Goal: Information Seeking & Learning: Learn about a topic

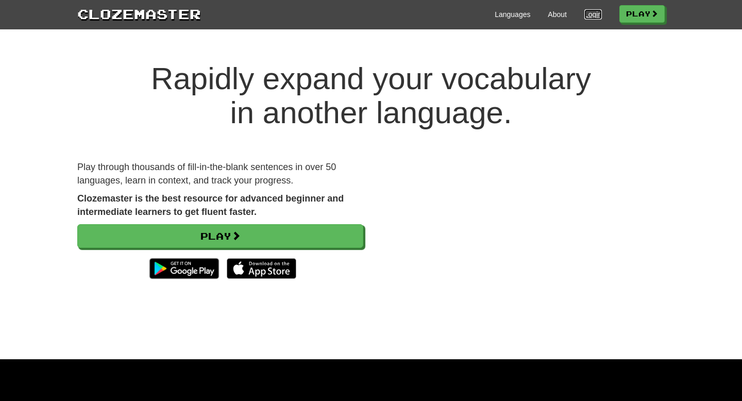
click at [585, 19] on link "Login" at bounding box center [594, 14] width 18 height 10
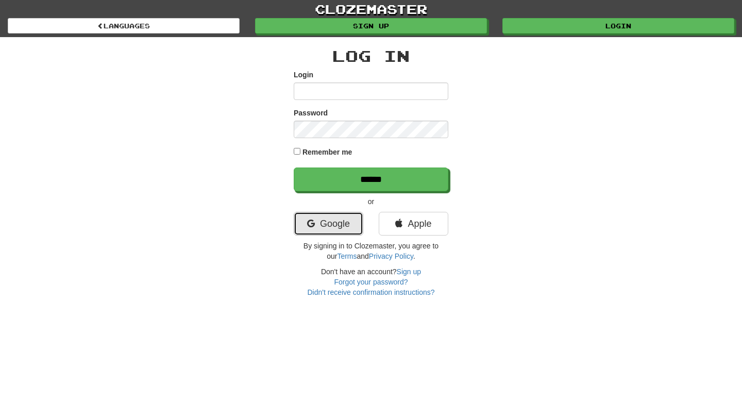
click at [339, 235] on link "Google" at bounding box center [329, 224] width 70 height 24
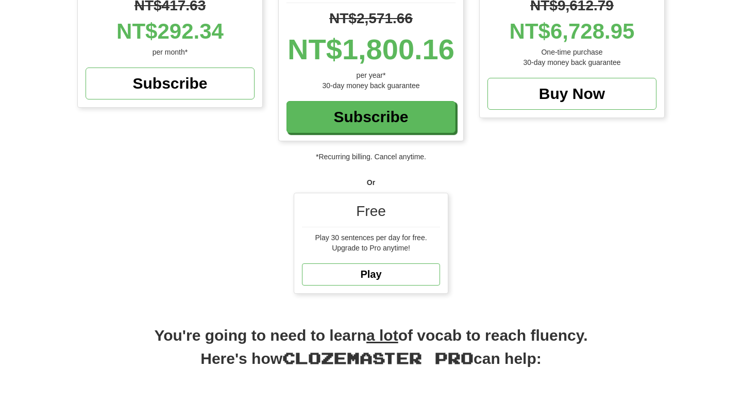
scroll to position [174, 0]
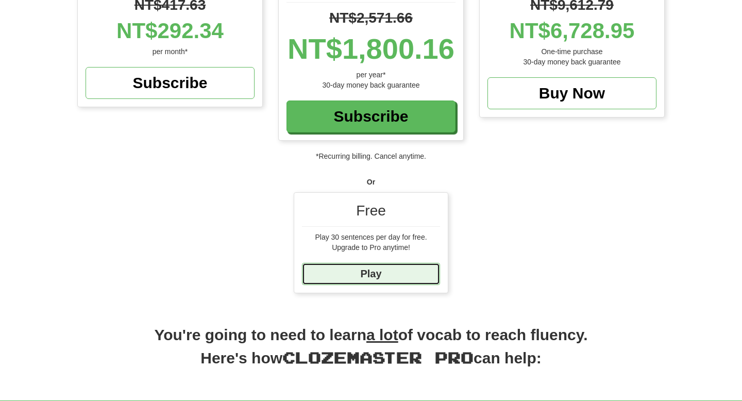
click at [403, 272] on link "Play" at bounding box center [371, 274] width 138 height 22
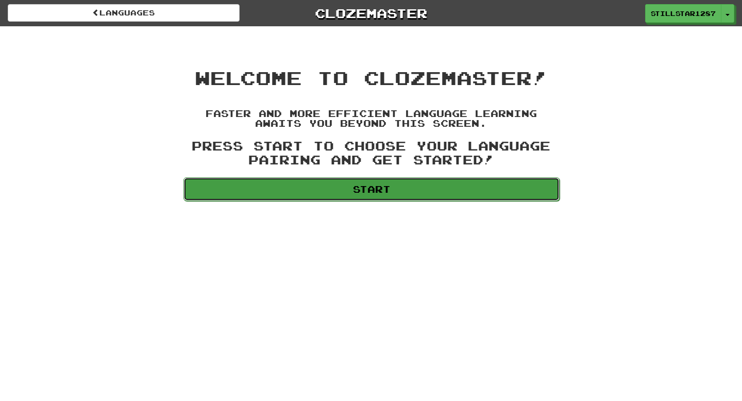
click at [428, 190] on link "Start" at bounding box center [371, 189] width 376 height 24
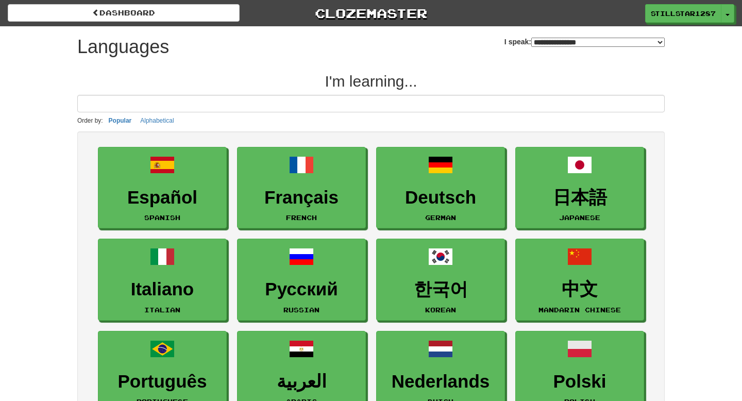
select select "*******"
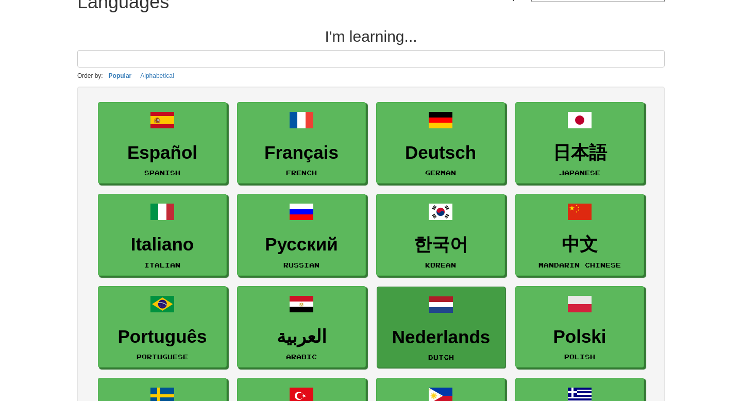
scroll to position [54, 0]
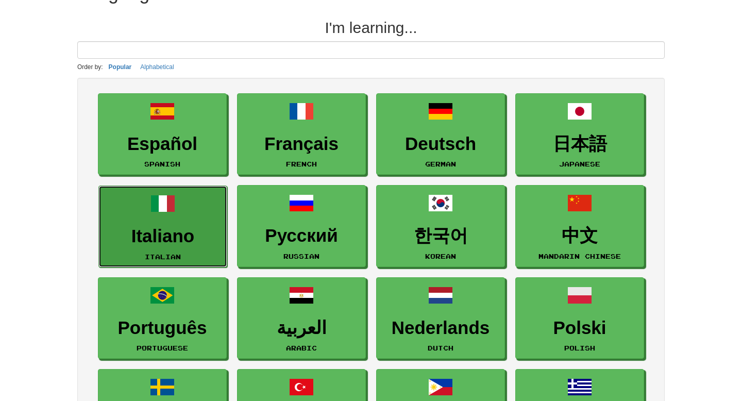
click at [150, 223] on link "Italiano Italian" at bounding box center [162, 227] width 129 height 82
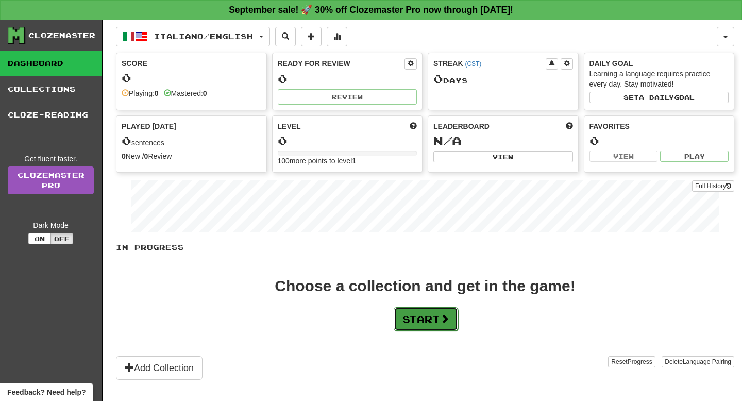
click at [444, 318] on span at bounding box center [444, 318] width 9 height 9
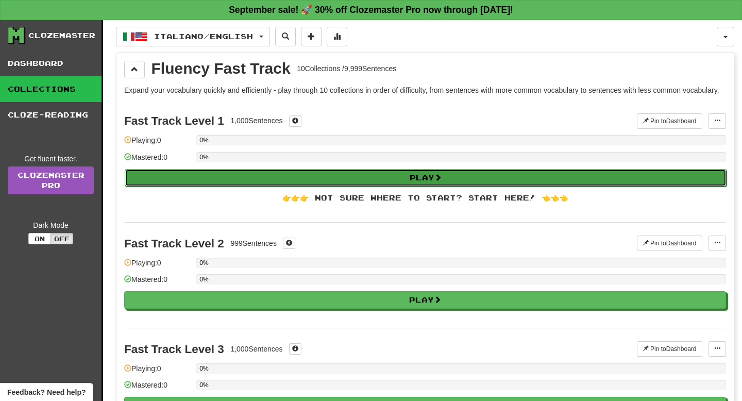
click at [441, 181] on span at bounding box center [438, 177] width 7 height 7
select select "**"
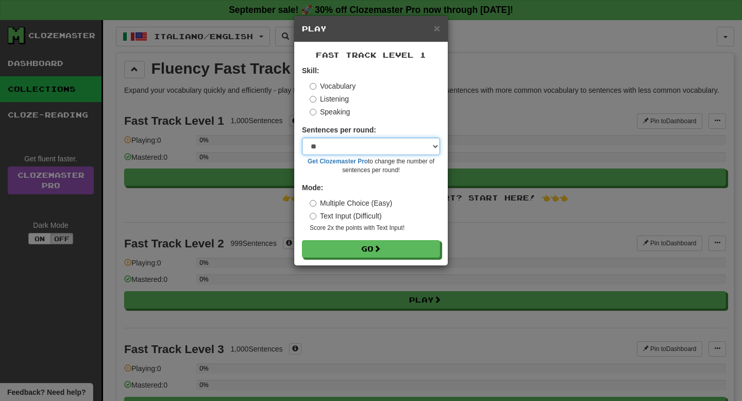
click at [411, 148] on select "* ** ** ** ** ** *** ********" at bounding box center [371, 147] width 138 height 18
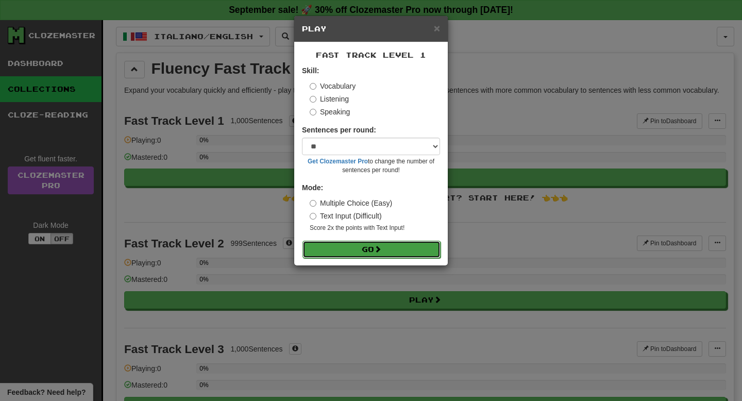
click at [375, 247] on button "Go" at bounding box center [372, 250] width 138 height 18
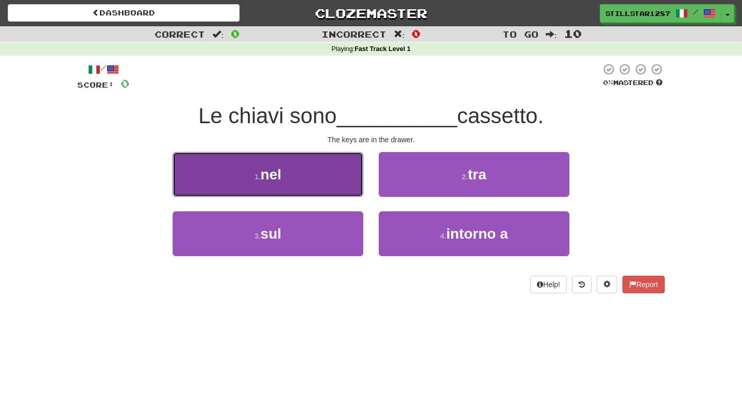
click at [310, 180] on button "1 . nel" at bounding box center [268, 174] width 191 height 45
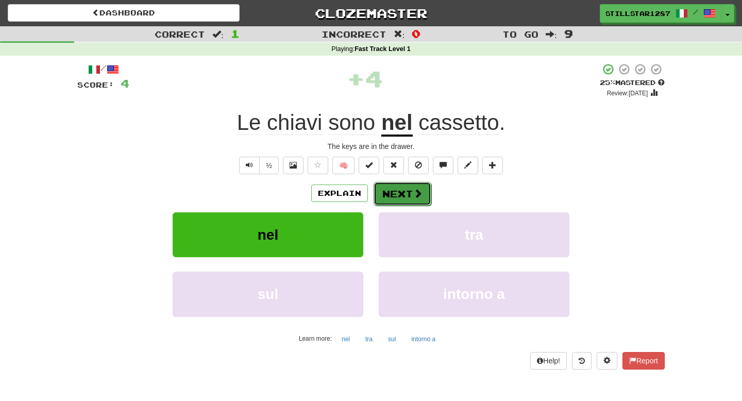
click at [409, 193] on button "Next" at bounding box center [403, 194] width 58 height 24
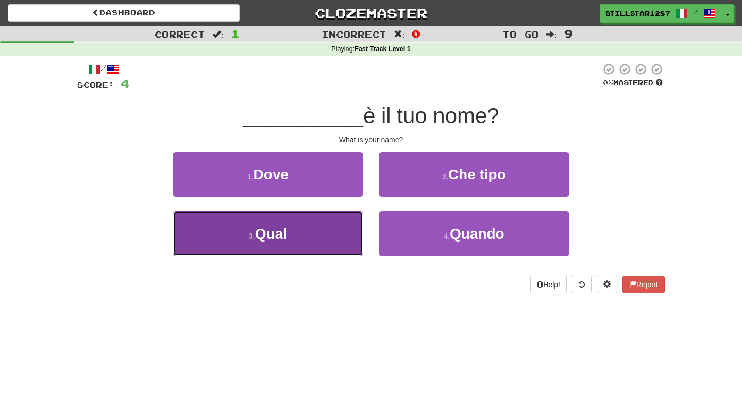
click at [317, 243] on button "3 . Qual" at bounding box center [268, 233] width 191 height 45
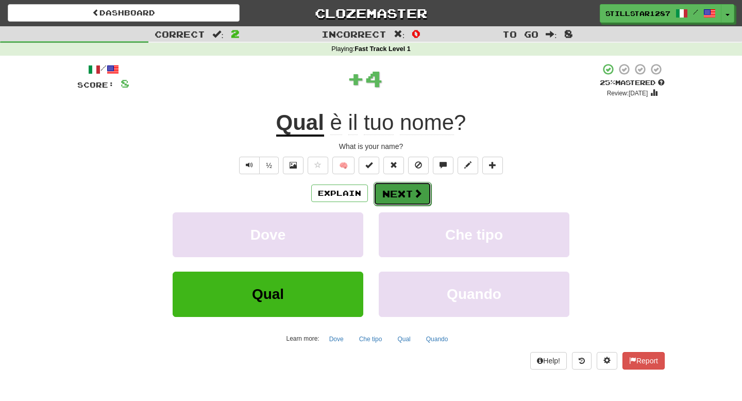
click at [399, 193] on button "Next" at bounding box center [403, 194] width 58 height 24
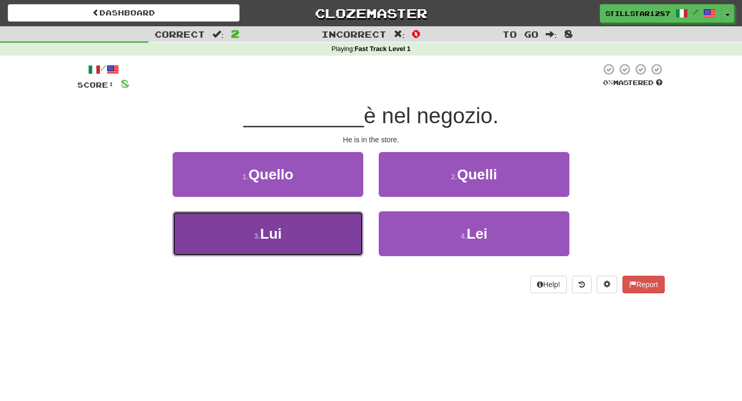
click at [321, 231] on button "3 . Lui" at bounding box center [268, 233] width 191 height 45
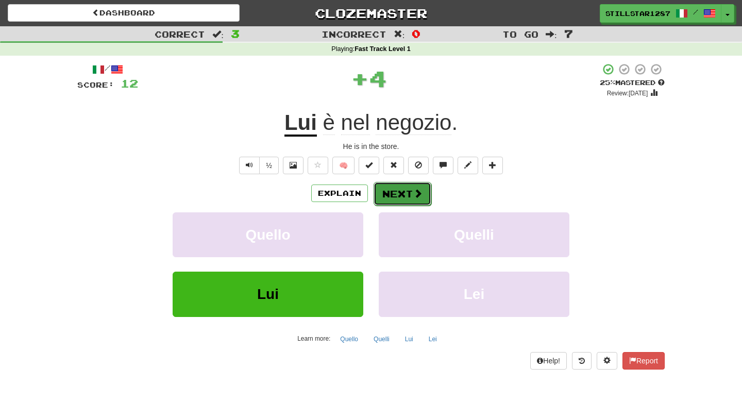
click at [393, 188] on button "Next" at bounding box center [403, 194] width 58 height 24
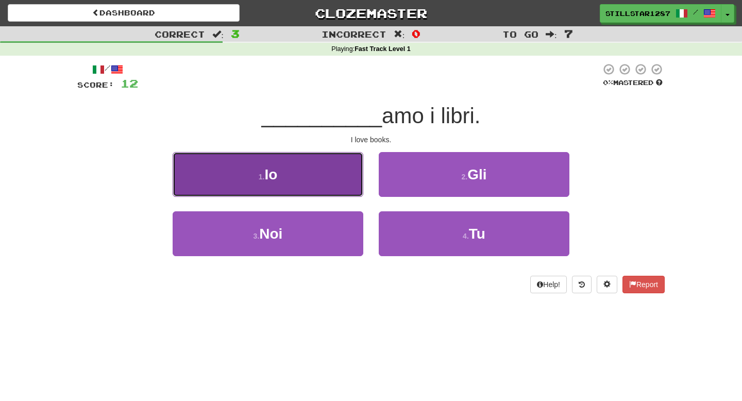
click at [340, 187] on button "1 . Io" at bounding box center [268, 174] width 191 height 45
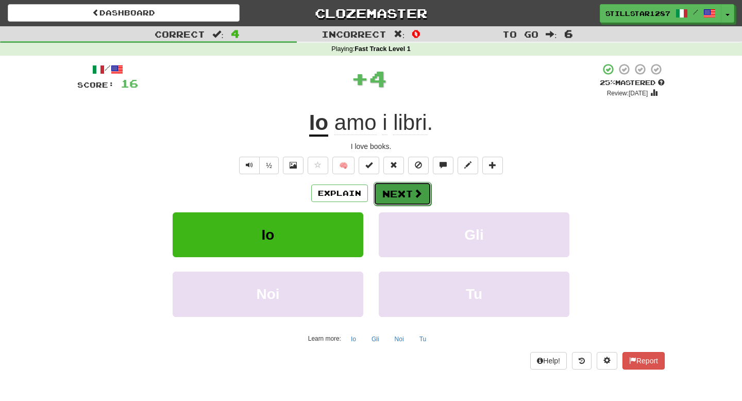
click at [406, 201] on button "Next" at bounding box center [403, 194] width 58 height 24
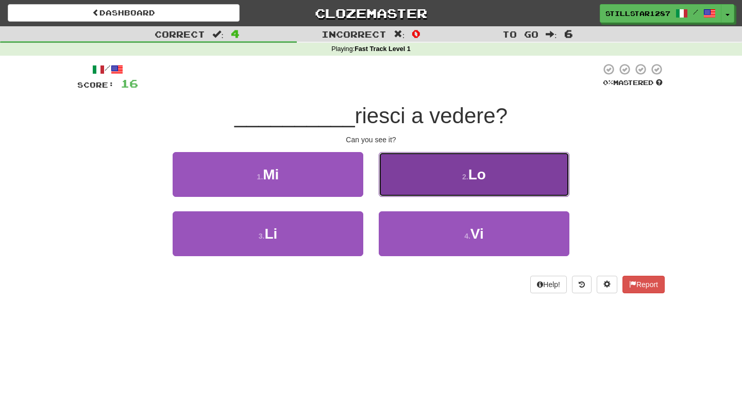
click at [456, 189] on button "2 . Lo" at bounding box center [474, 174] width 191 height 45
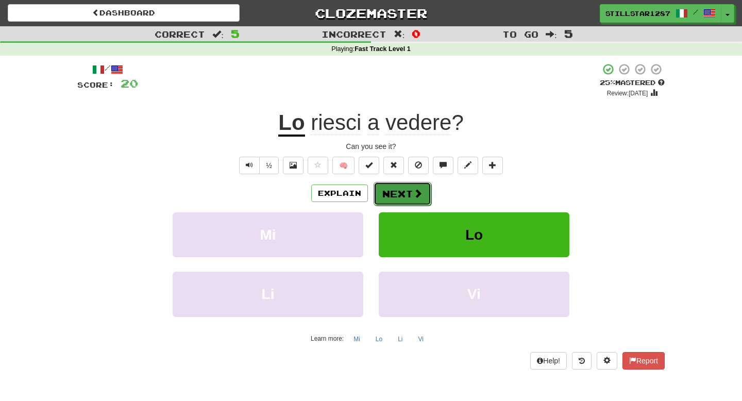
click at [406, 197] on button "Next" at bounding box center [403, 194] width 58 height 24
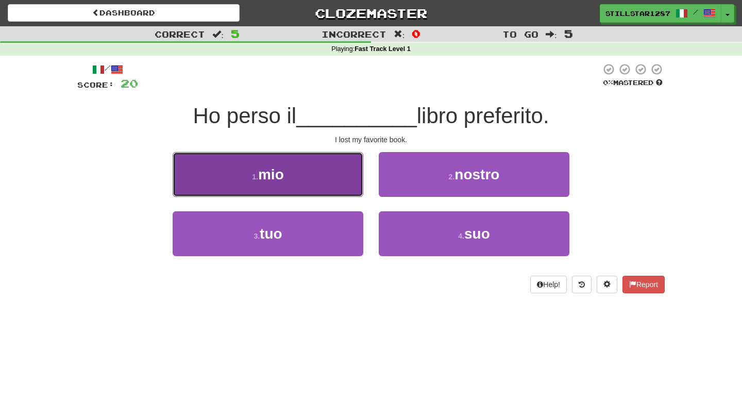
click at [306, 181] on button "1 . mio" at bounding box center [268, 174] width 191 height 45
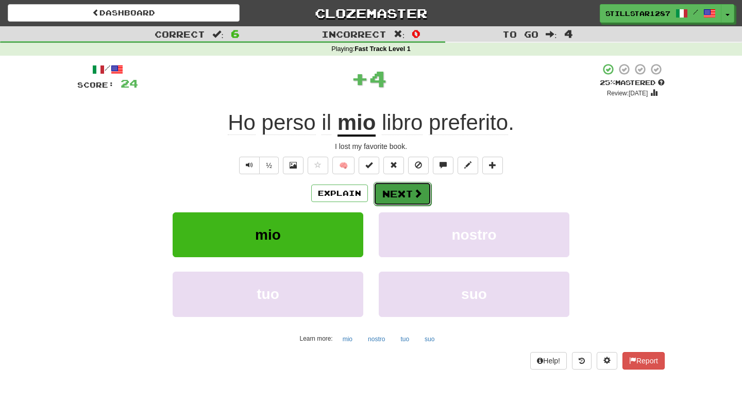
click at [403, 193] on button "Next" at bounding box center [403, 194] width 58 height 24
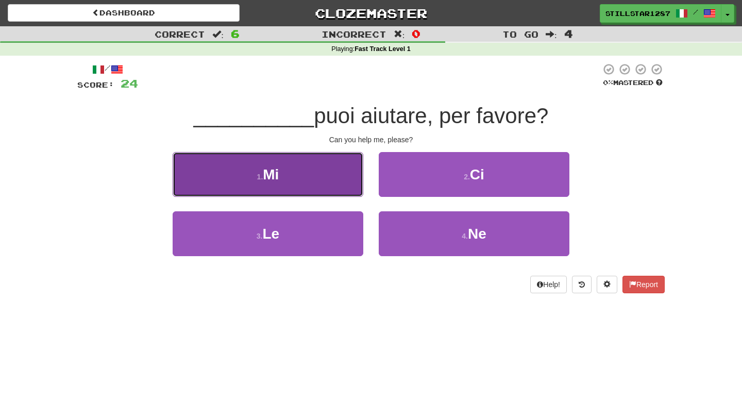
click at [336, 177] on button "1 . Mi" at bounding box center [268, 174] width 191 height 45
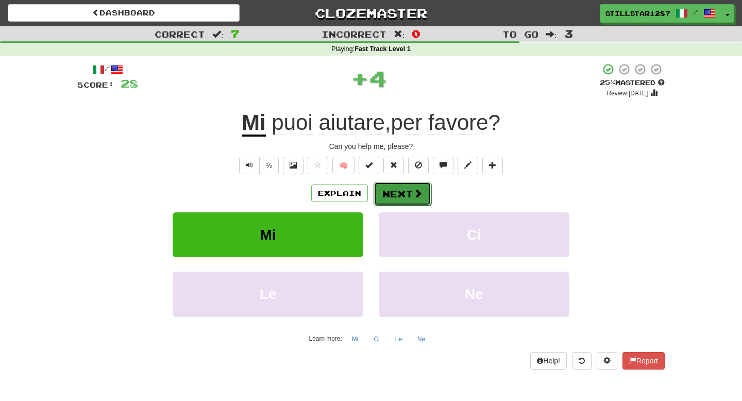
click at [395, 188] on button "Next" at bounding box center [403, 194] width 58 height 24
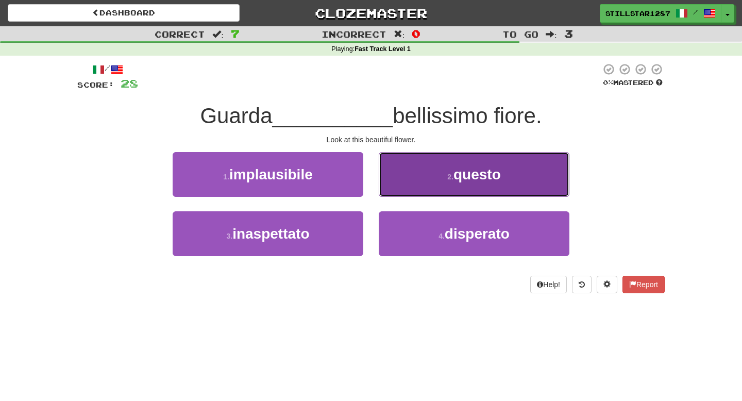
click at [479, 182] on button "2 . questo" at bounding box center [474, 174] width 191 height 45
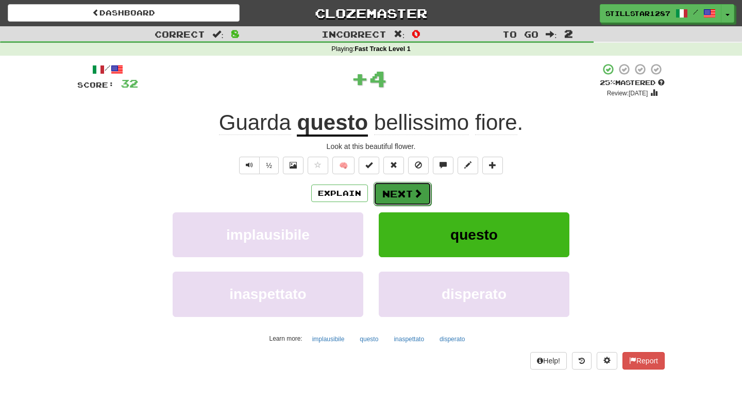
click at [426, 187] on button "Next" at bounding box center [403, 194] width 58 height 24
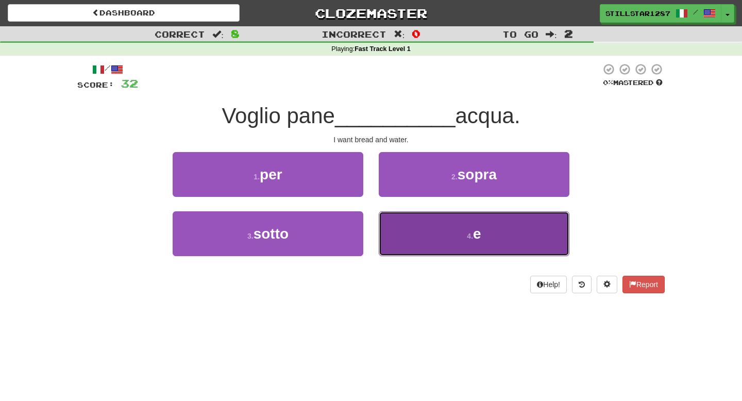
click at [456, 244] on button "4 . e" at bounding box center [474, 233] width 191 height 45
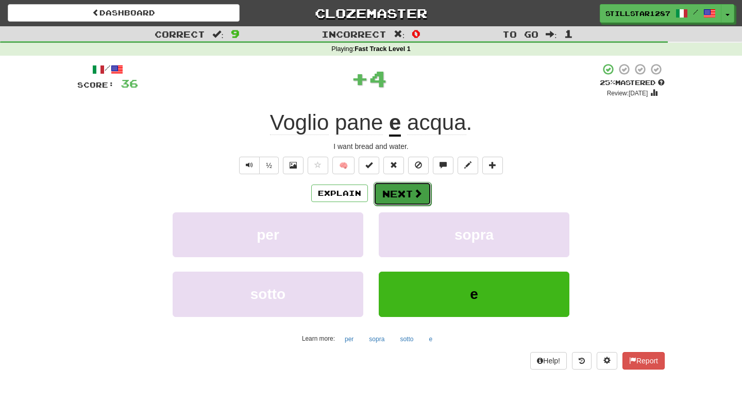
click at [425, 203] on button "Next" at bounding box center [403, 194] width 58 height 24
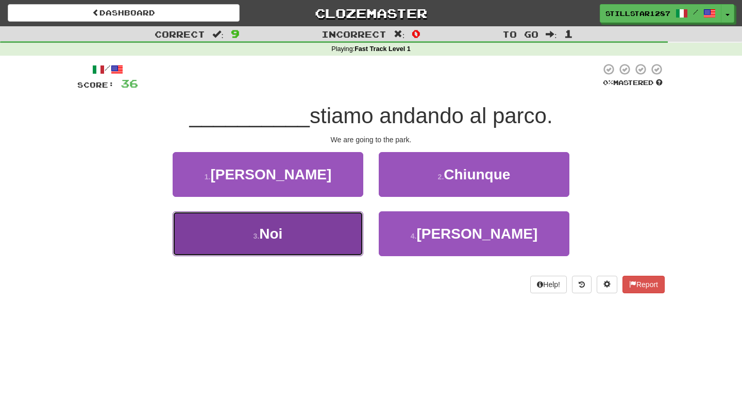
click at [329, 236] on button "3 . Noi" at bounding box center [268, 233] width 191 height 45
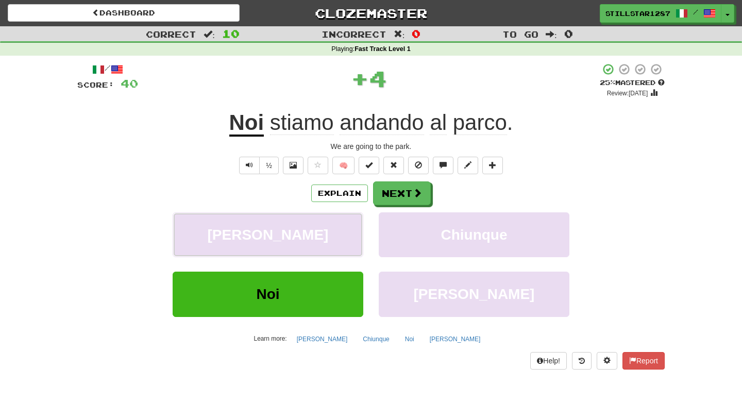
click at [329, 236] on button "Egli" at bounding box center [268, 234] width 191 height 45
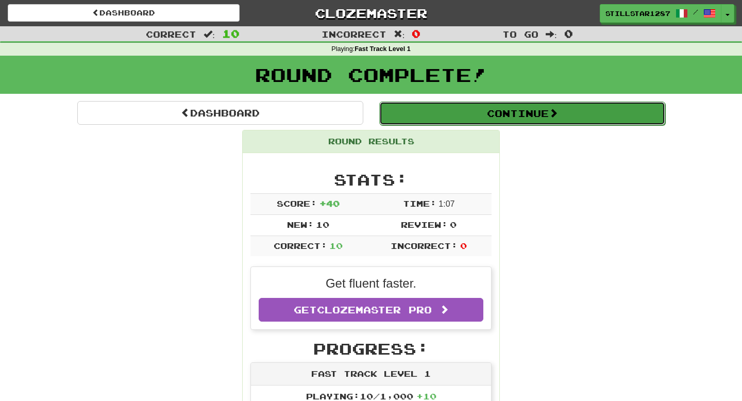
click at [528, 114] on button "Continue" at bounding box center [522, 114] width 286 height 24
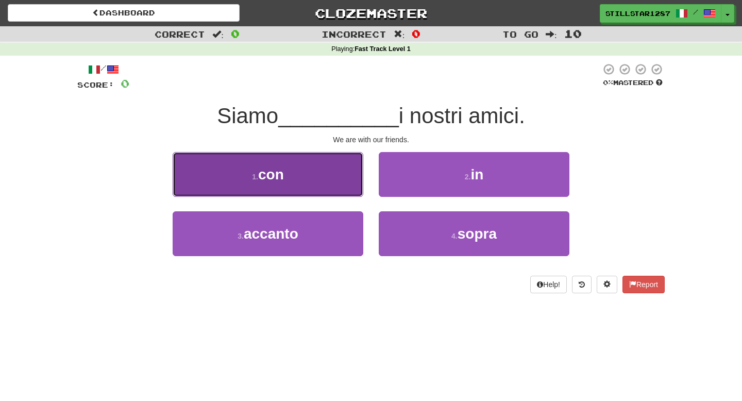
click at [340, 192] on button "1 . con" at bounding box center [268, 174] width 191 height 45
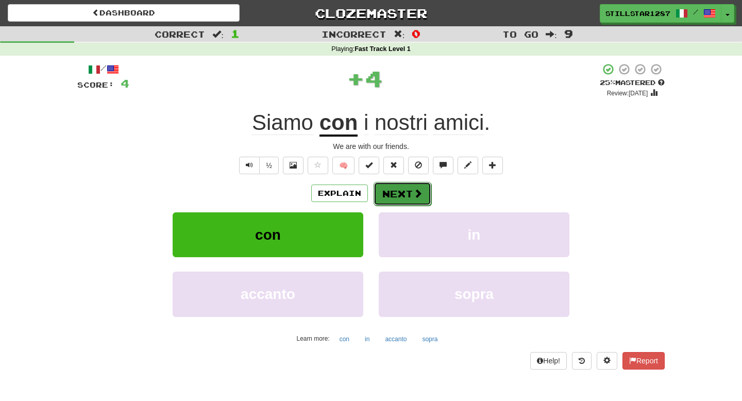
click at [395, 195] on button "Next" at bounding box center [403, 194] width 58 height 24
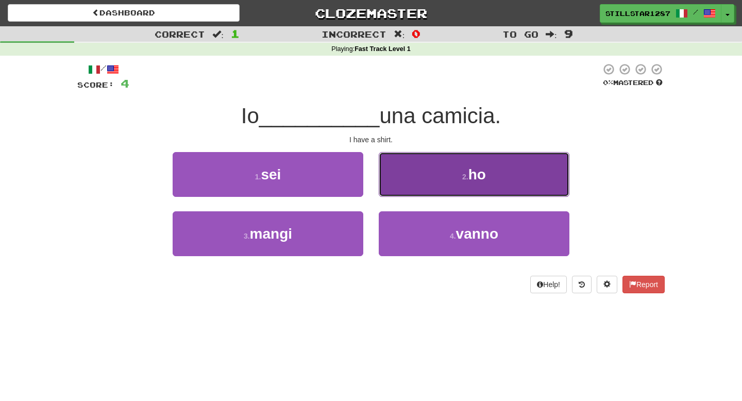
click at [443, 160] on button "2 . ho" at bounding box center [474, 174] width 191 height 45
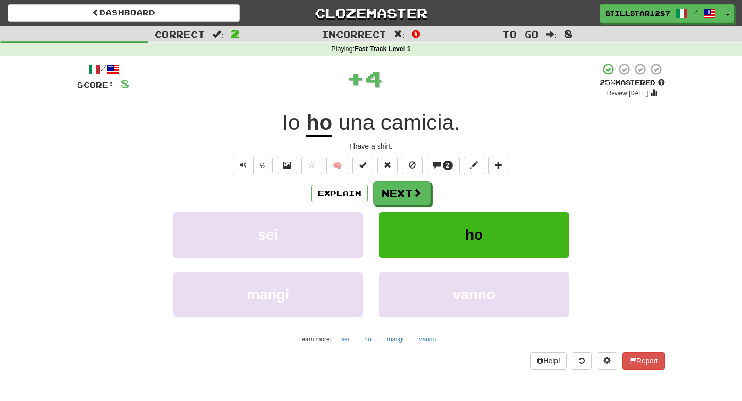
click at [405, 209] on div "Explain Next sei ho mangi vanno Learn more: sei ho mangi vanno" at bounding box center [371, 263] width 588 height 165
click at [407, 198] on button "Next" at bounding box center [403, 194] width 58 height 24
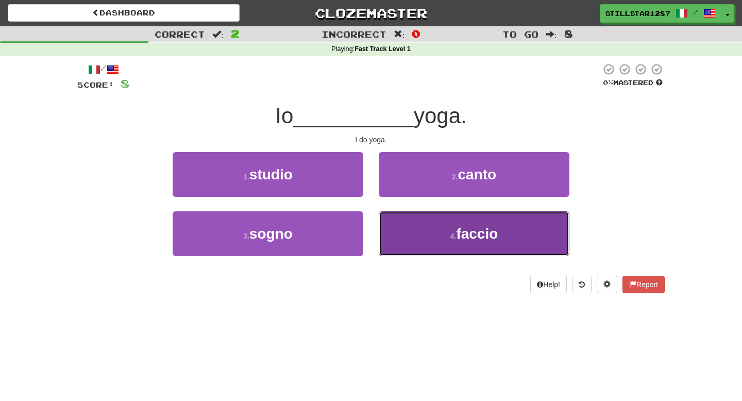
click at [448, 235] on button "4 . faccio" at bounding box center [474, 233] width 191 height 45
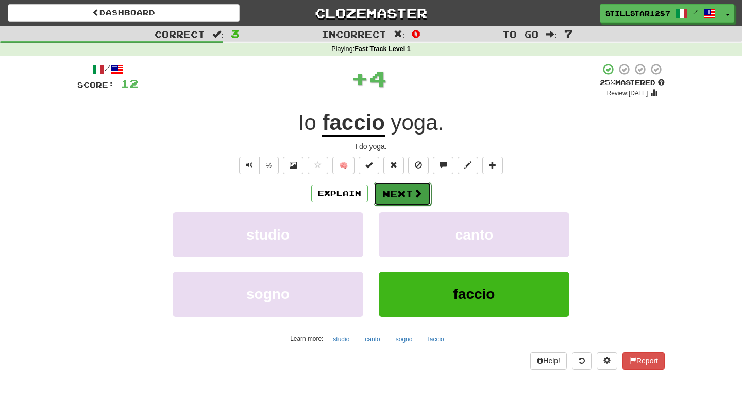
click at [428, 196] on button "Next" at bounding box center [403, 194] width 58 height 24
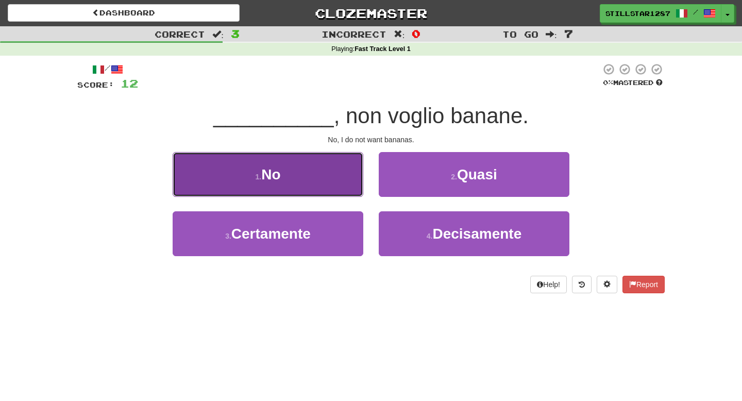
click at [346, 187] on button "1 . No" at bounding box center [268, 174] width 191 height 45
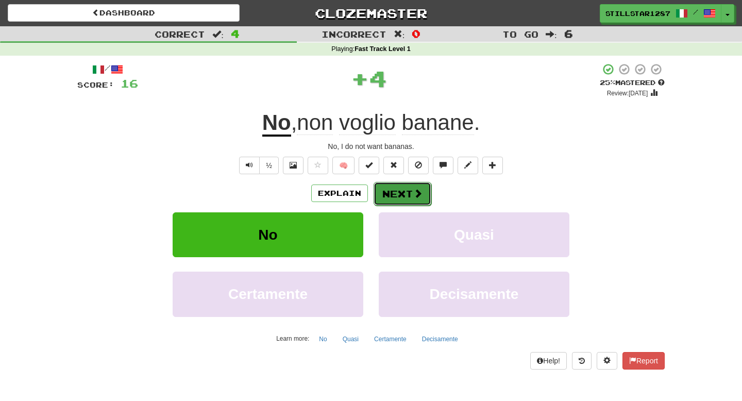
click at [400, 194] on button "Next" at bounding box center [403, 194] width 58 height 24
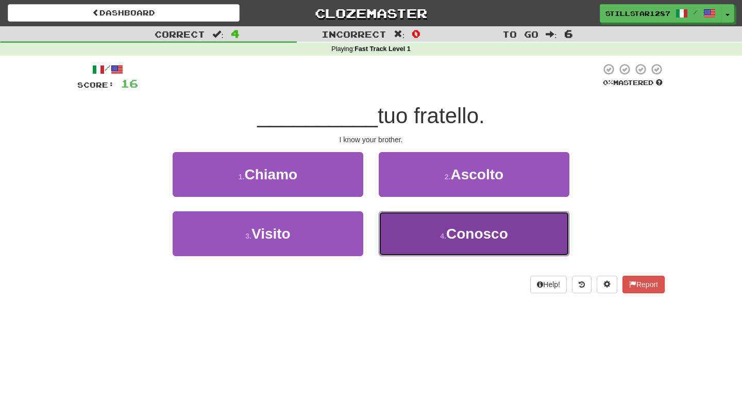
click at [421, 254] on button "4 . Conosco" at bounding box center [474, 233] width 191 height 45
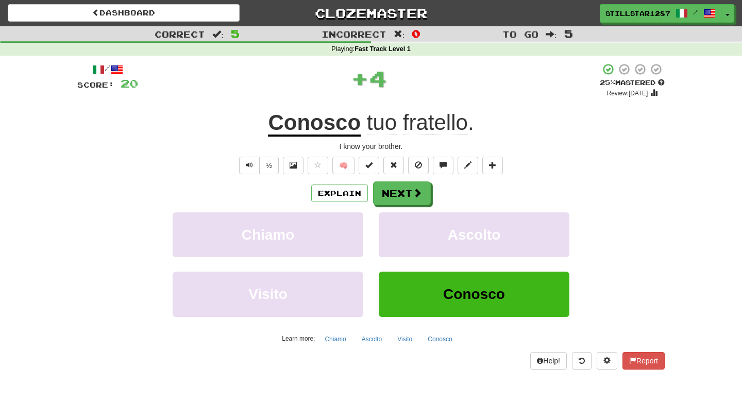
click at [411, 207] on div "Explain Next Chiamo Ascolto Visito Conosco Learn more: Chiamo Ascolto Visito Co…" at bounding box center [371, 263] width 588 height 165
click at [412, 204] on button "Next" at bounding box center [403, 194] width 58 height 24
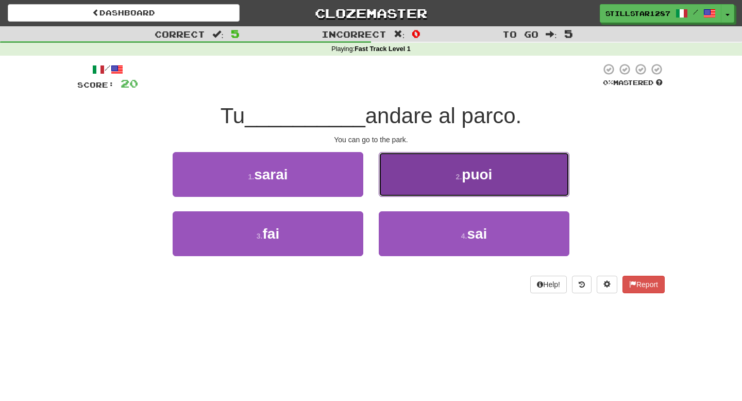
click at [425, 188] on button "2 . puoi" at bounding box center [474, 174] width 191 height 45
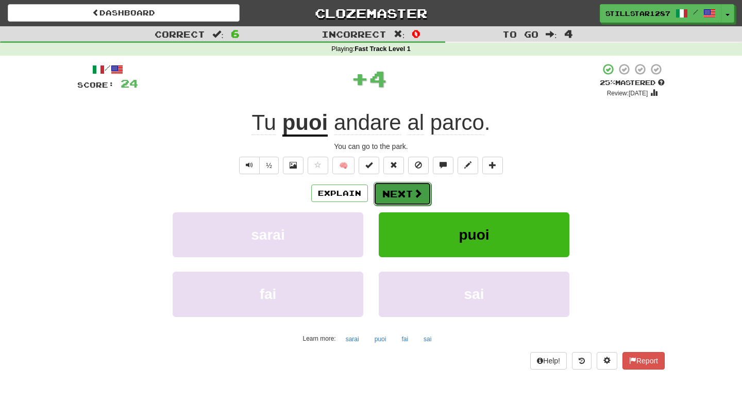
click at [404, 195] on button "Next" at bounding box center [403, 194] width 58 height 24
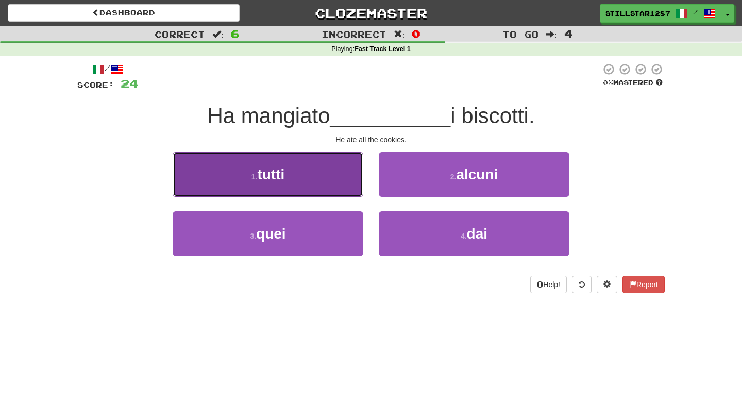
click at [315, 196] on button "1 . tutti" at bounding box center [268, 174] width 191 height 45
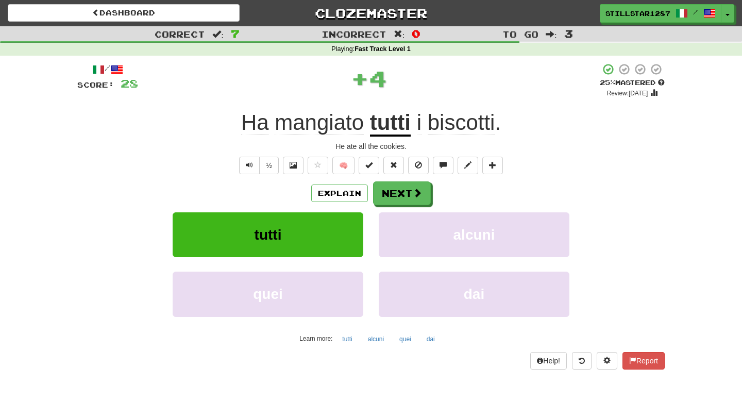
click at [383, 209] on div "Explain Next tutti alcuni quei dai Learn more: tutti alcuni quei dai" at bounding box center [371, 263] width 588 height 165
click at [400, 187] on button "Next" at bounding box center [403, 194] width 58 height 24
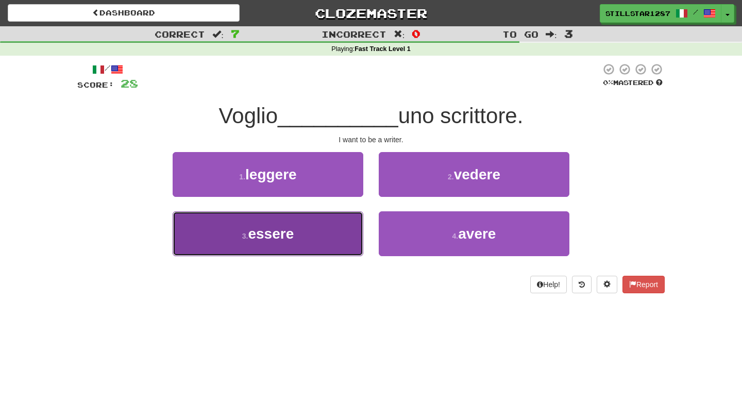
click at [341, 226] on button "3 . essere" at bounding box center [268, 233] width 191 height 45
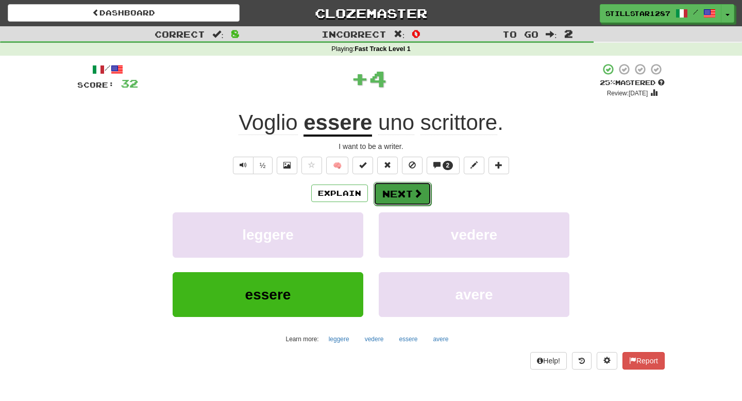
click at [402, 196] on button "Next" at bounding box center [403, 194] width 58 height 24
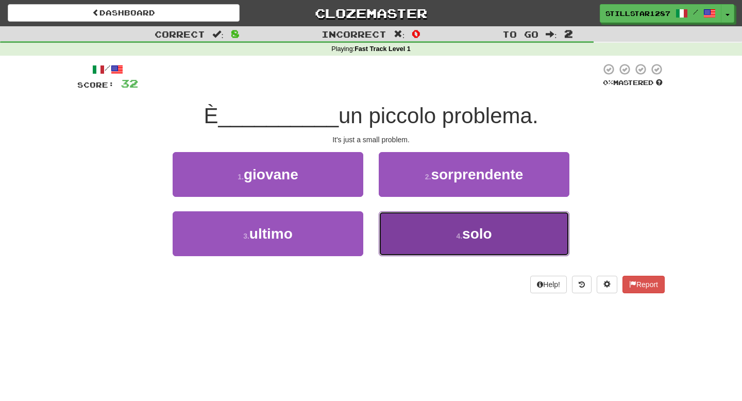
click at [444, 239] on button "4 . solo" at bounding box center [474, 233] width 191 height 45
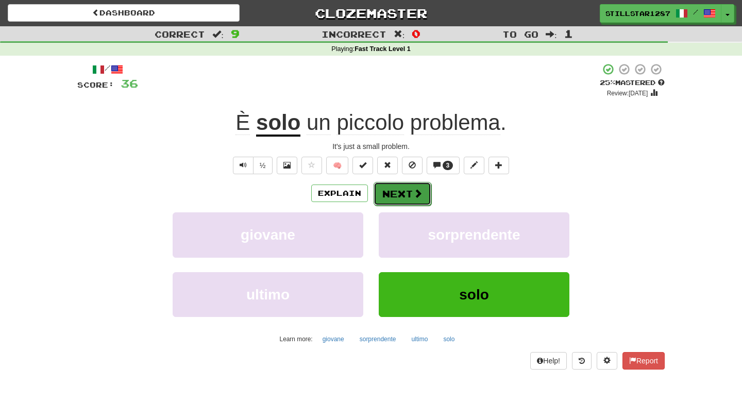
click at [423, 189] on button "Next" at bounding box center [403, 194] width 58 height 24
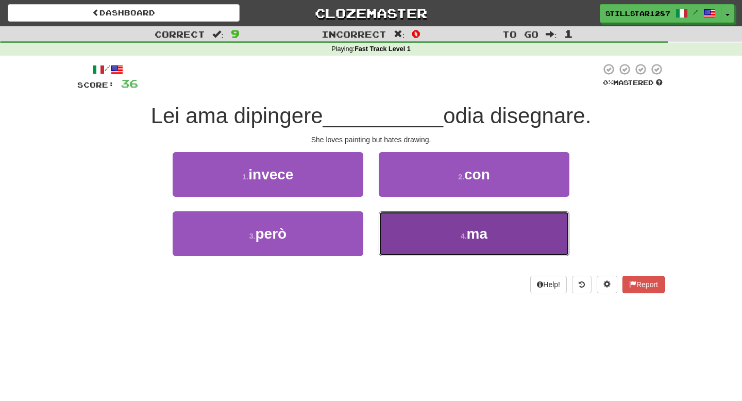
click at [394, 224] on button "4 . ma" at bounding box center [474, 233] width 191 height 45
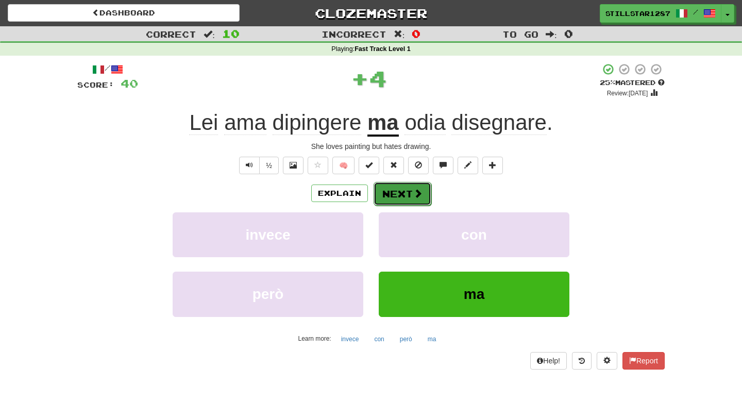
click at [389, 190] on button "Next" at bounding box center [403, 194] width 58 height 24
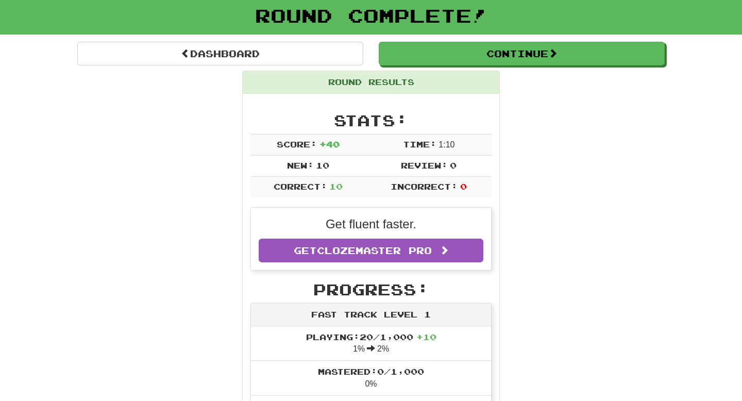
scroll to position [58, 0]
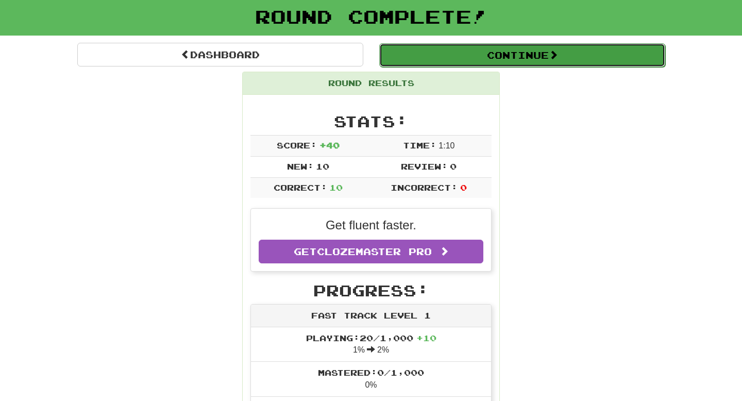
click at [570, 63] on button "Continue" at bounding box center [522, 55] width 286 height 24
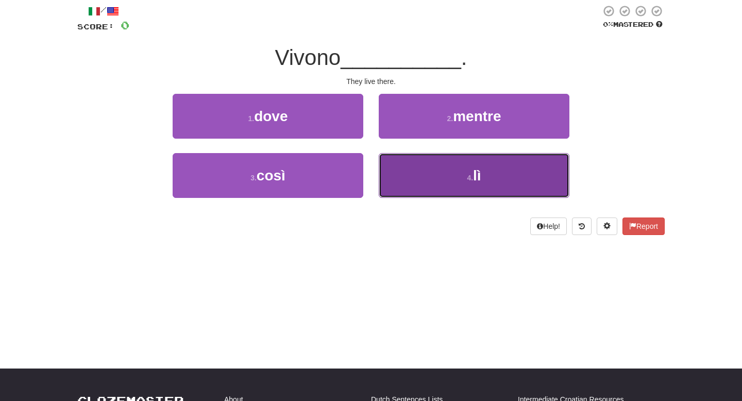
click at [483, 176] on button "4 . lì" at bounding box center [474, 175] width 191 height 45
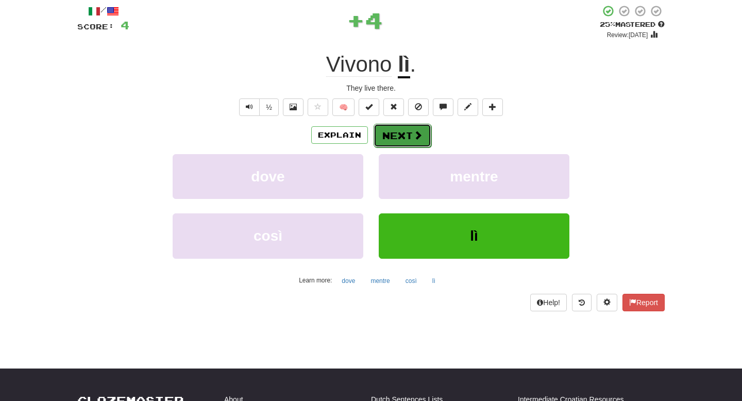
click at [426, 143] on button "Next" at bounding box center [403, 136] width 58 height 24
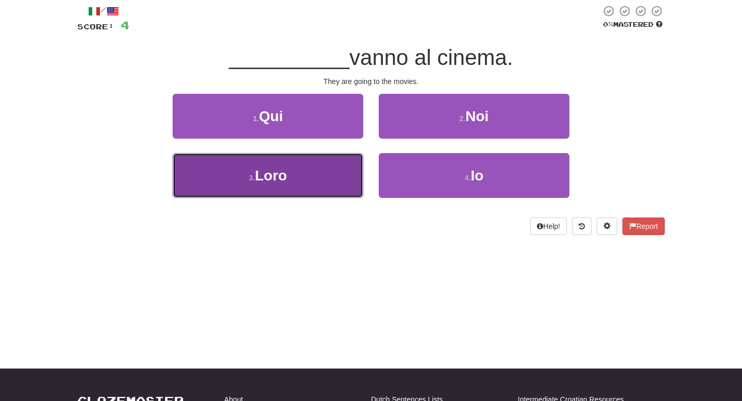
click at [339, 167] on button "3 . Loro" at bounding box center [268, 175] width 191 height 45
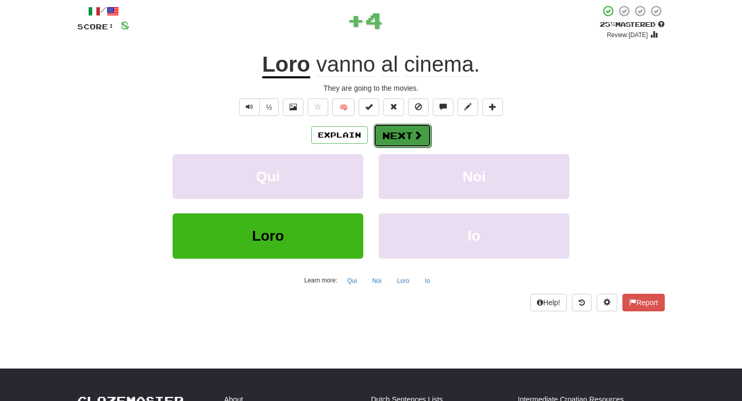
click at [409, 139] on button "Next" at bounding box center [403, 136] width 58 height 24
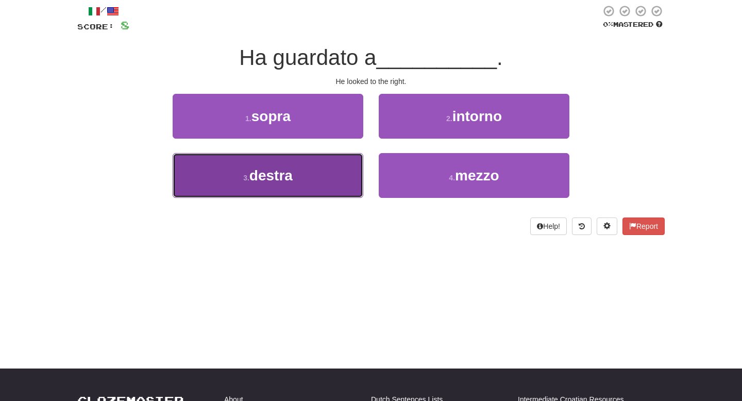
click at [351, 178] on button "3 . destra" at bounding box center [268, 175] width 191 height 45
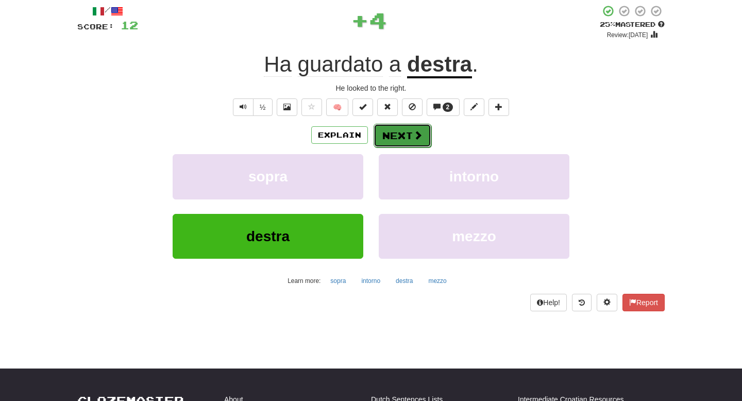
click at [404, 147] on button "Next" at bounding box center [403, 136] width 58 height 24
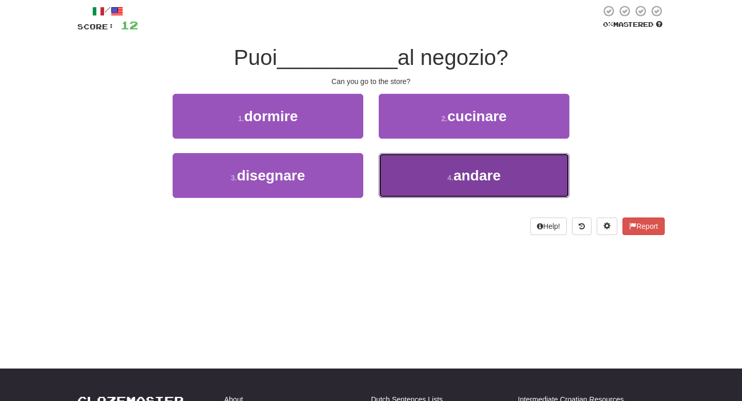
click at [420, 172] on button "4 . andare" at bounding box center [474, 175] width 191 height 45
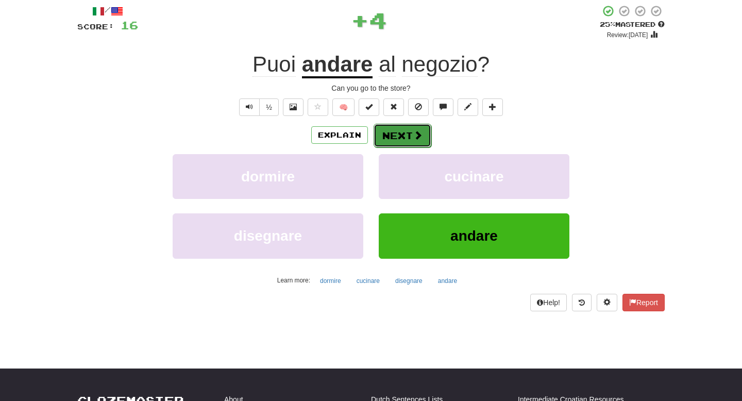
click at [411, 144] on button "Next" at bounding box center [403, 136] width 58 height 24
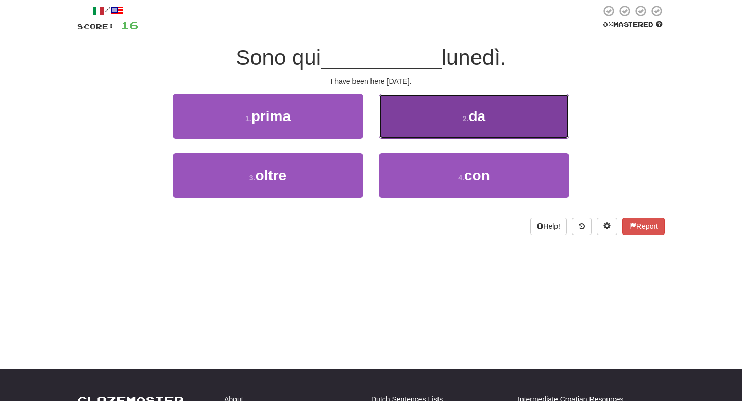
click at [445, 128] on button "2 . da" at bounding box center [474, 116] width 191 height 45
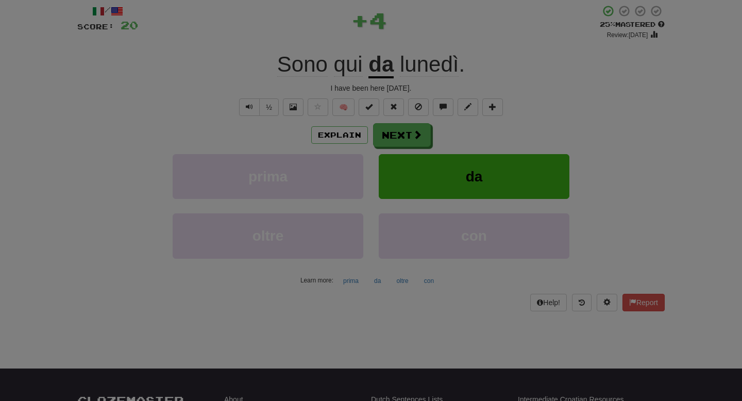
click at [415, 138] on div at bounding box center [371, 200] width 742 height 401
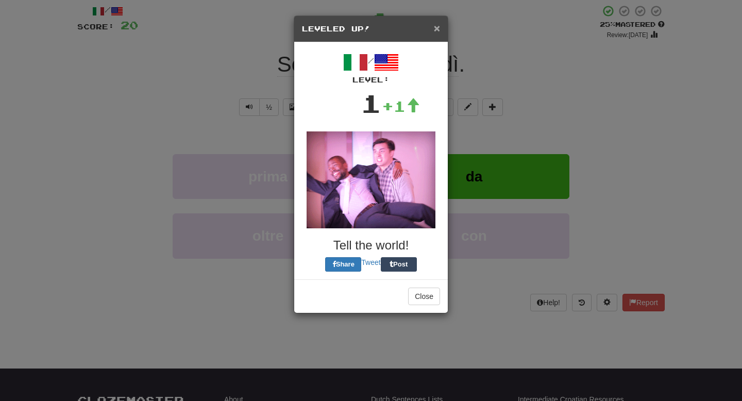
click at [437, 33] on span "×" at bounding box center [437, 28] width 6 height 12
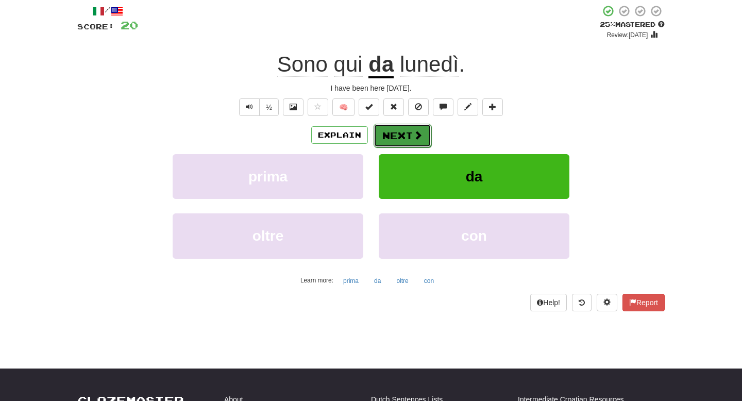
click at [412, 132] on button "Next" at bounding box center [403, 136] width 58 height 24
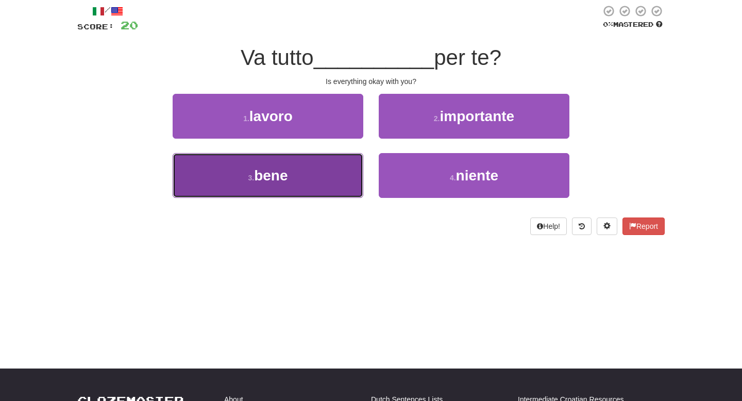
click at [348, 181] on button "3 . bene" at bounding box center [268, 175] width 191 height 45
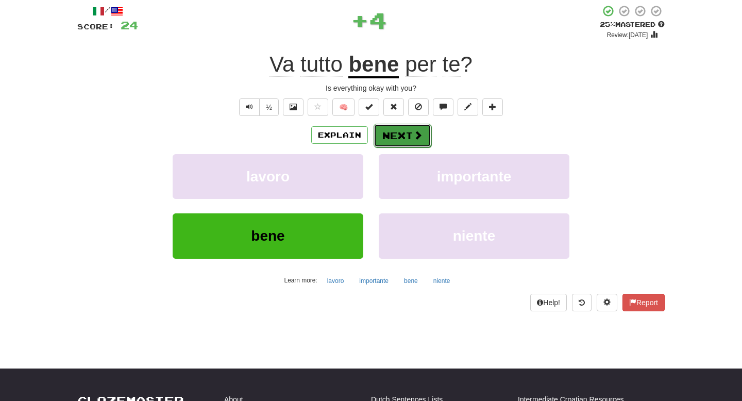
click at [408, 136] on button "Next" at bounding box center [403, 136] width 58 height 24
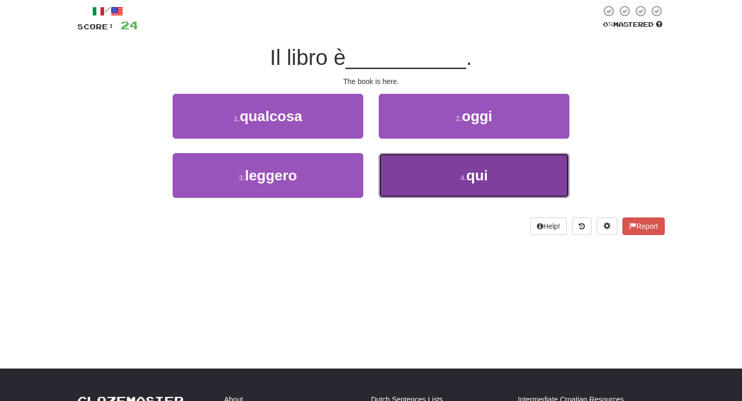
click at [409, 172] on button "4 . qui" at bounding box center [474, 175] width 191 height 45
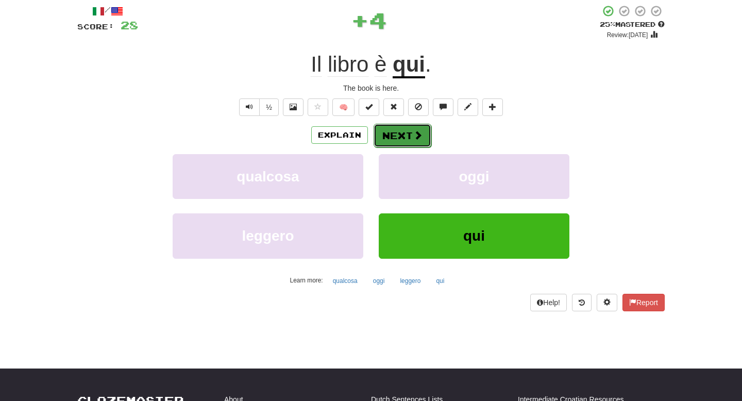
click at [414, 142] on button "Next" at bounding box center [403, 136] width 58 height 24
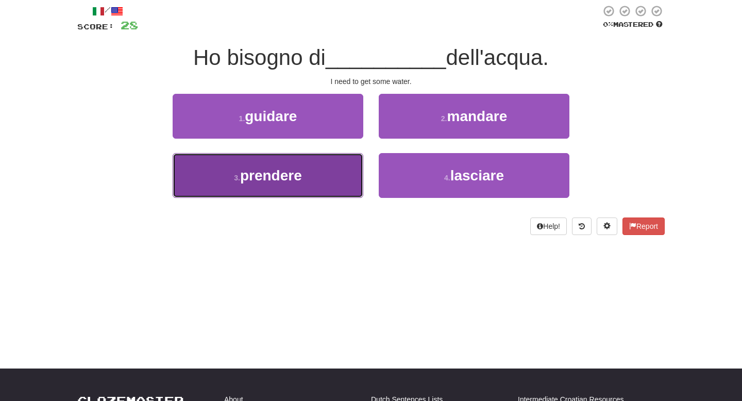
click at [324, 190] on button "3 . prendere" at bounding box center [268, 175] width 191 height 45
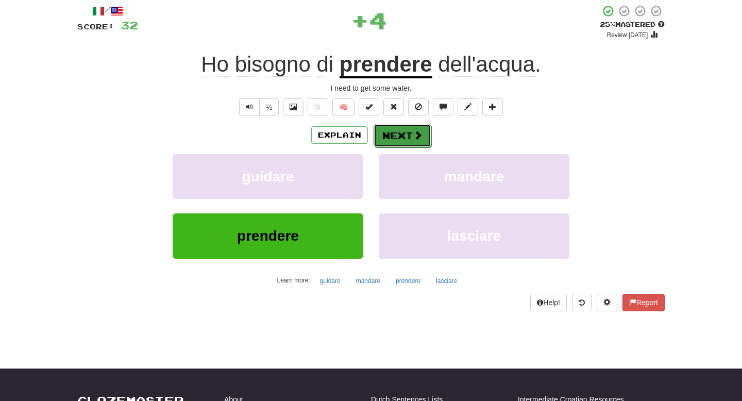
click at [399, 140] on button "Next" at bounding box center [403, 136] width 58 height 24
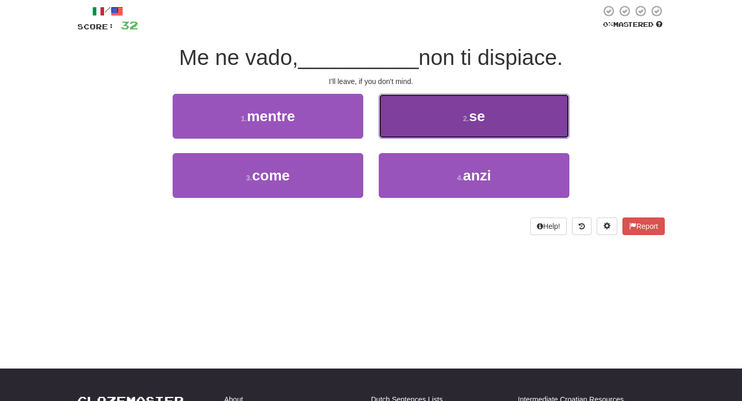
click at [466, 123] on button "2 . se" at bounding box center [474, 116] width 191 height 45
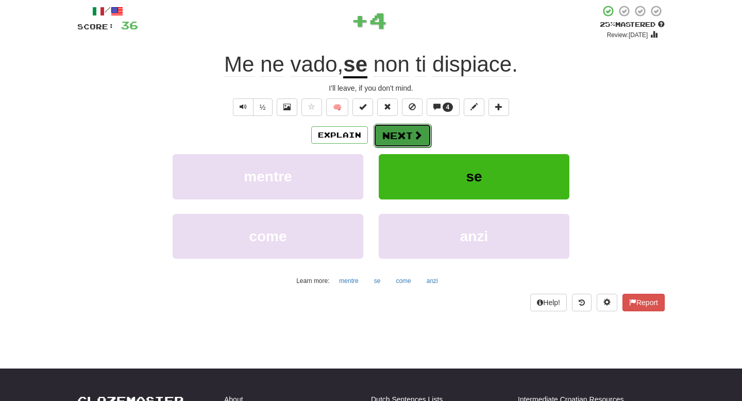
click at [410, 130] on button "Next" at bounding box center [403, 136] width 58 height 24
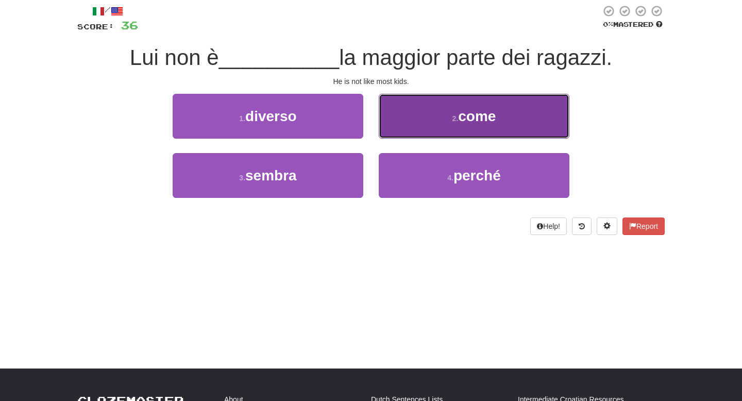
click at [443, 122] on button "2 . come" at bounding box center [474, 116] width 191 height 45
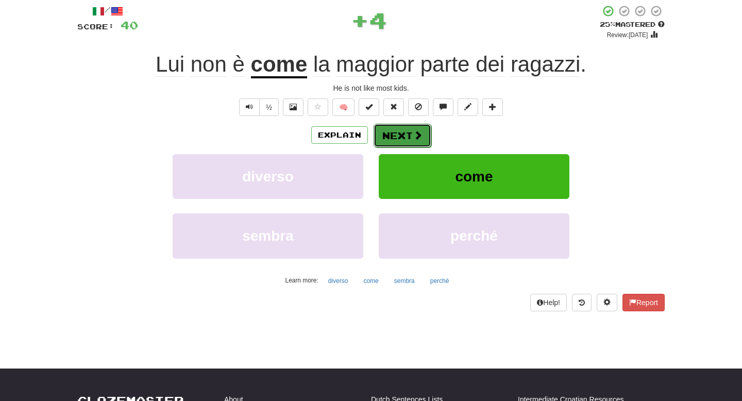
click at [413, 131] on span at bounding box center [417, 134] width 9 height 9
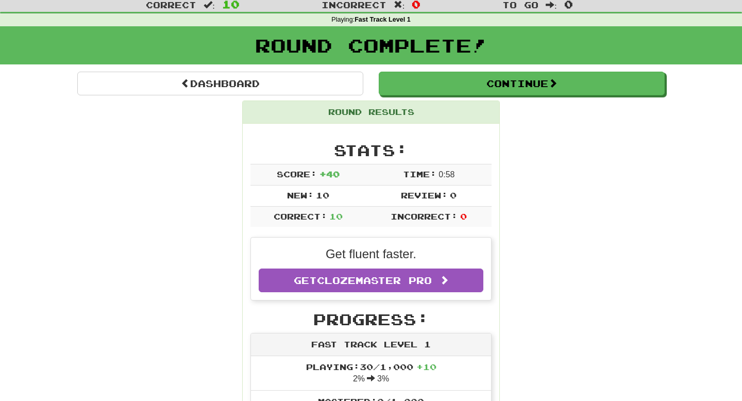
scroll to position [29, 0]
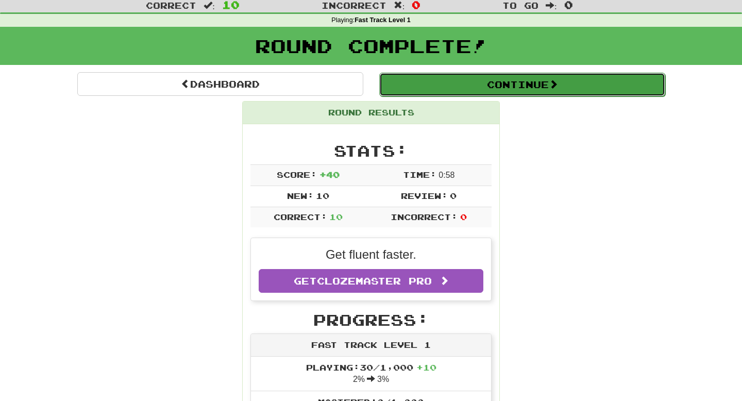
click at [521, 85] on button "Continue" at bounding box center [522, 85] width 286 height 24
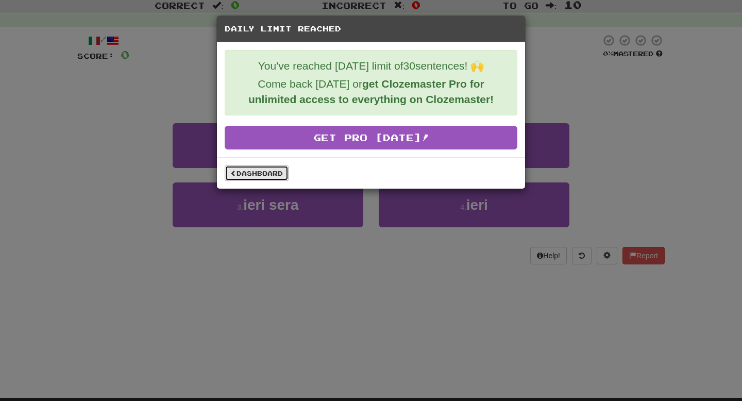
click at [256, 172] on link "Dashboard" at bounding box center [257, 172] width 64 height 15
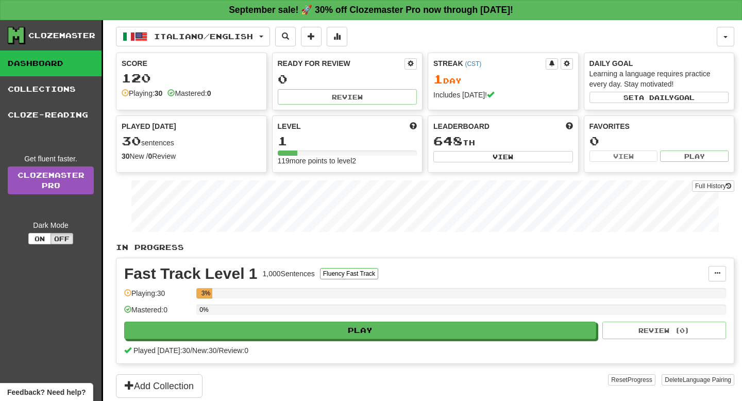
click at [69, 35] on div "Clozemaster" at bounding box center [61, 35] width 67 height 10
